Goal: Find specific page/section: Find specific page/section

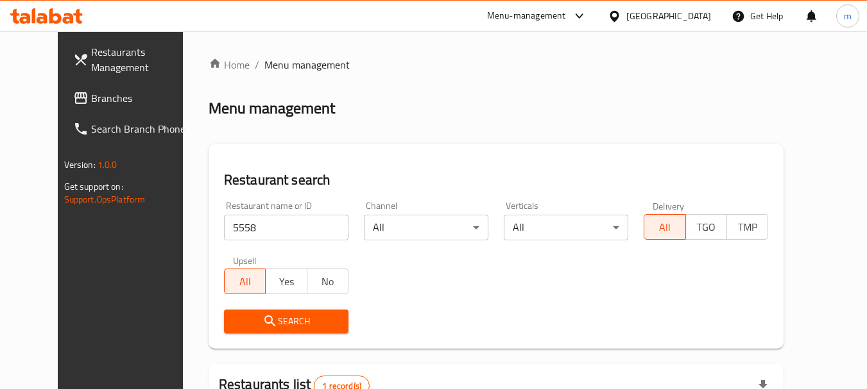
scroll to position [172, 0]
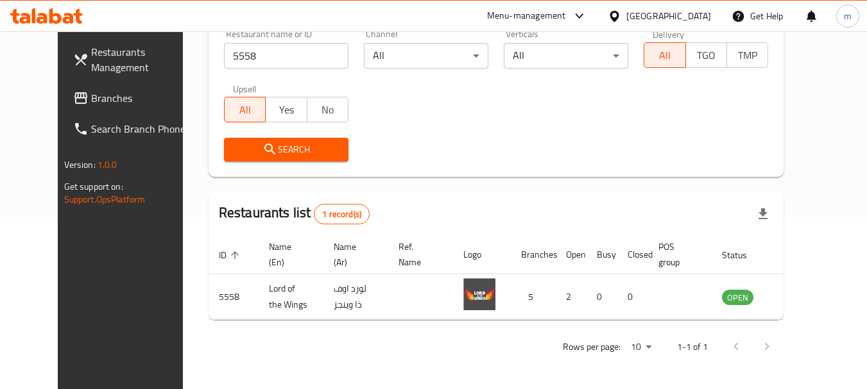
click at [692, 21] on div "[GEOGRAPHIC_DATA]" at bounding box center [668, 16] width 85 height 14
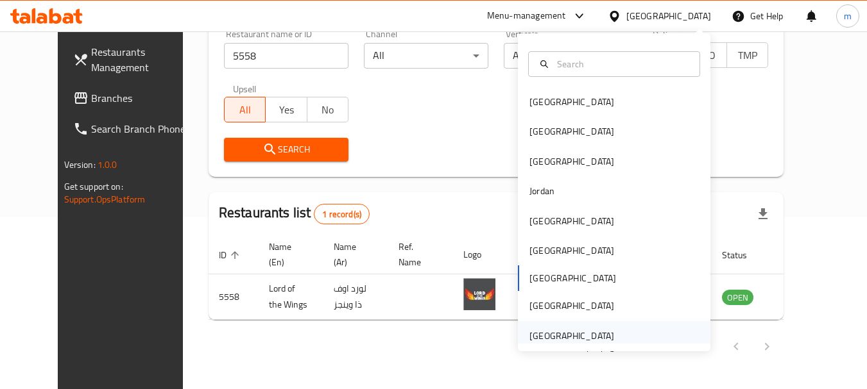
click at [541, 335] on div "[GEOGRAPHIC_DATA]" at bounding box center [571, 336] width 85 height 14
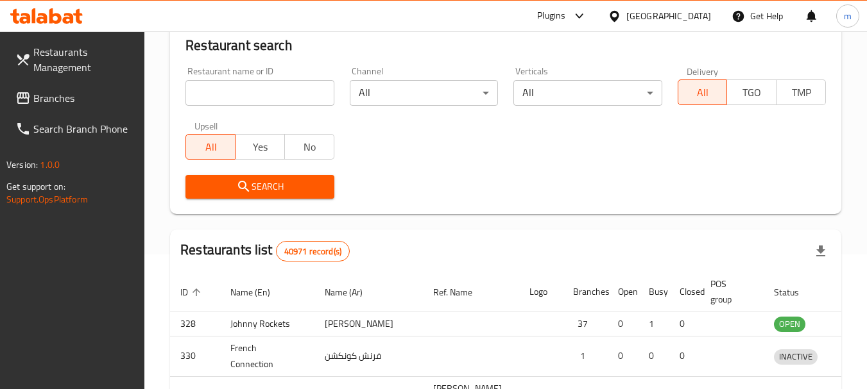
scroll to position [172, 0]
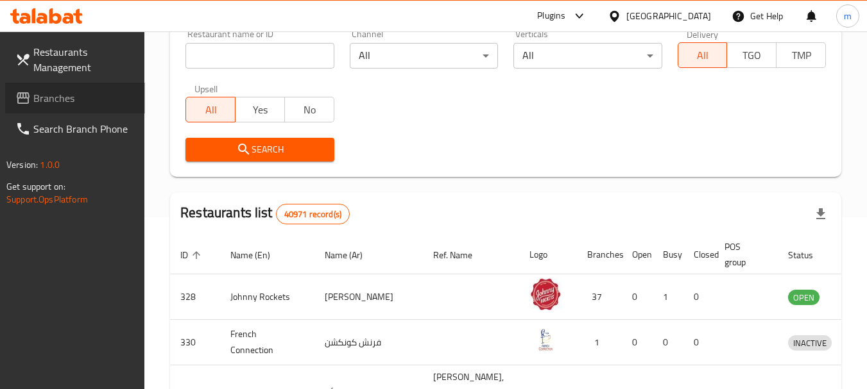
click at [51, 102] on span "Branches" at bounding box center [83, 97] width 101 height 15
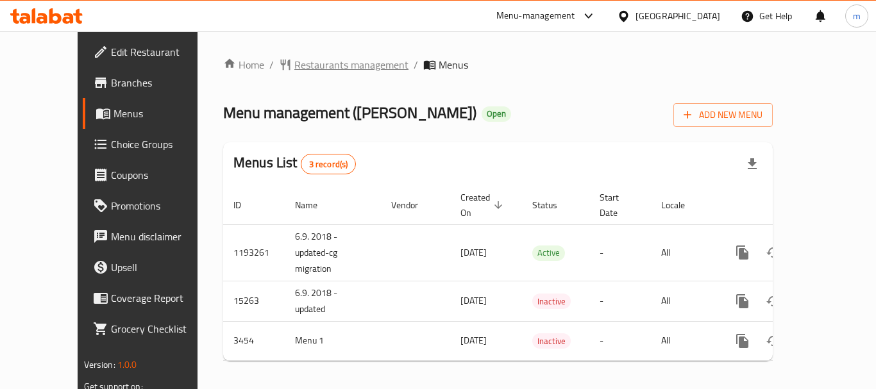
click at [300, 65] on span "Restaurants management" at bounding box center [351, 64] width 114 height 15
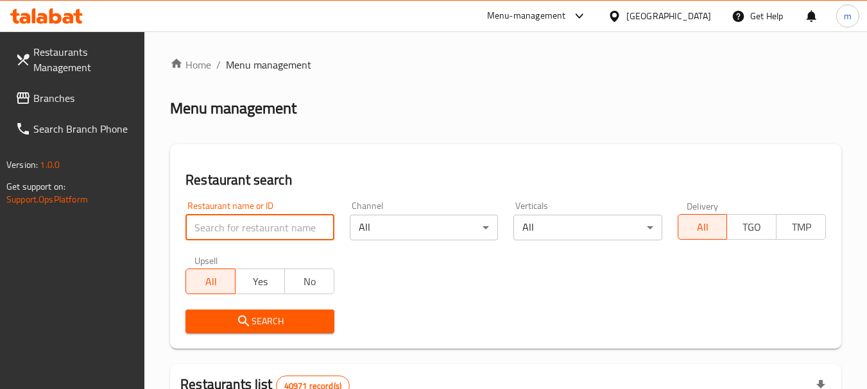
click at [237, 222] on input "search" at bounding box center [259, 228] width 148 height 26
paste input "2274"
type input "2274"
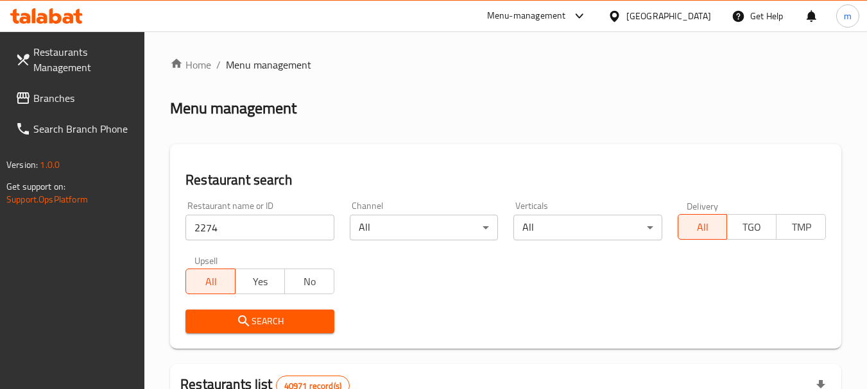
click at [226, 321] on span "Search" at bounding box center [260, 322] width 128 height 16
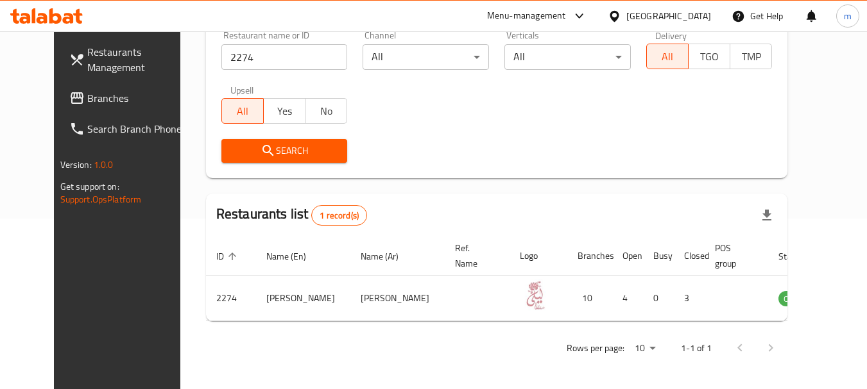
scroll to position [172, 0]
